Goal: Check status: Check status

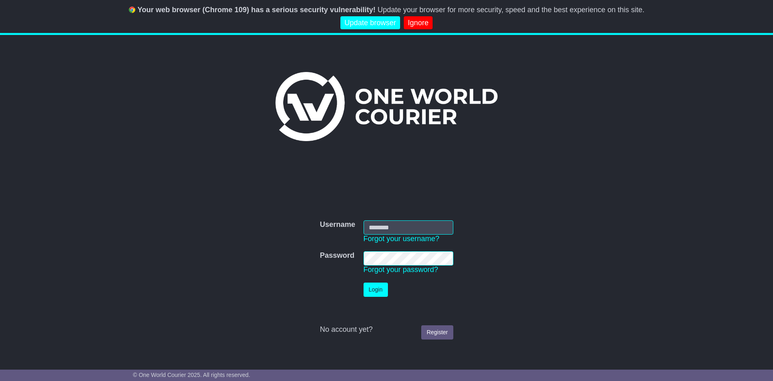
type input "**********"
click at [371, 288] on button "Login" at bounding box center [375, 289] width 24 height 14
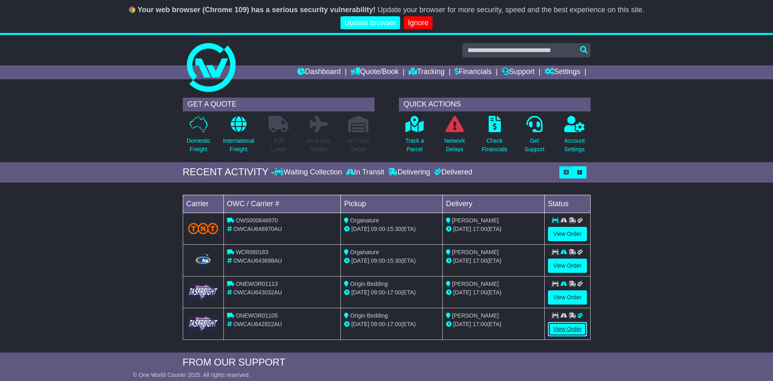
click at [563, 327] on link "View Order" at bounding box center [567, 329] width 39 height 14
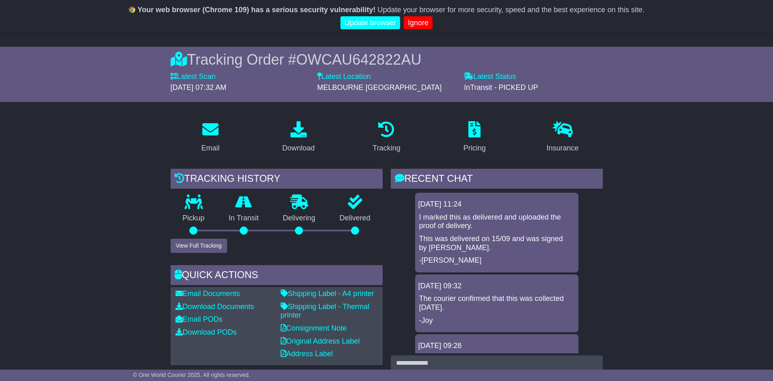
scroll to position [81, 0]
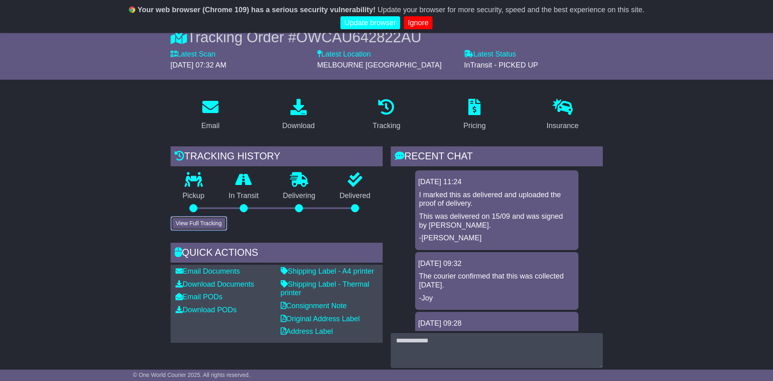
click at [182, 223] on button "View Full Tracking" at bounding box center [199, 223] width 56 height 14
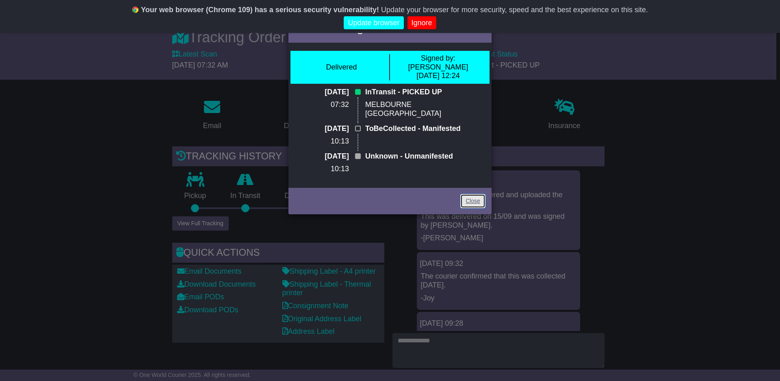
click at [474, 208] on link "Close" at bounding box center [472, 201] width 25 height 14
